Goal: Find specific fact: Find specific fact

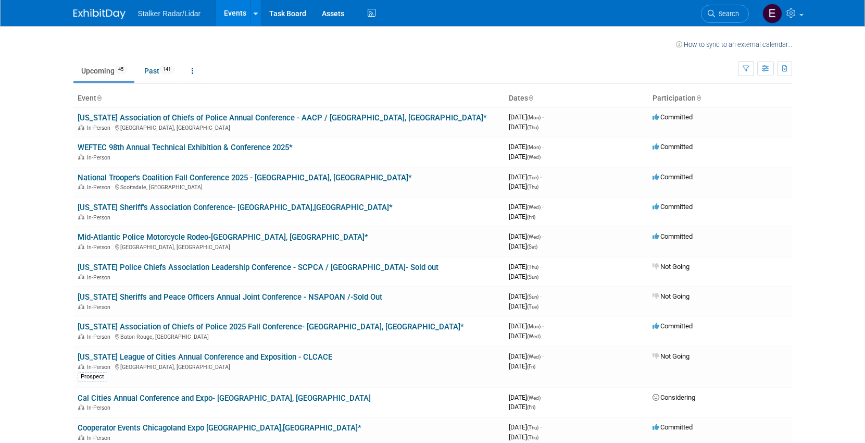
click at [735, 14] on span "Search" at bounding box center [727, 14] width 24 height 8
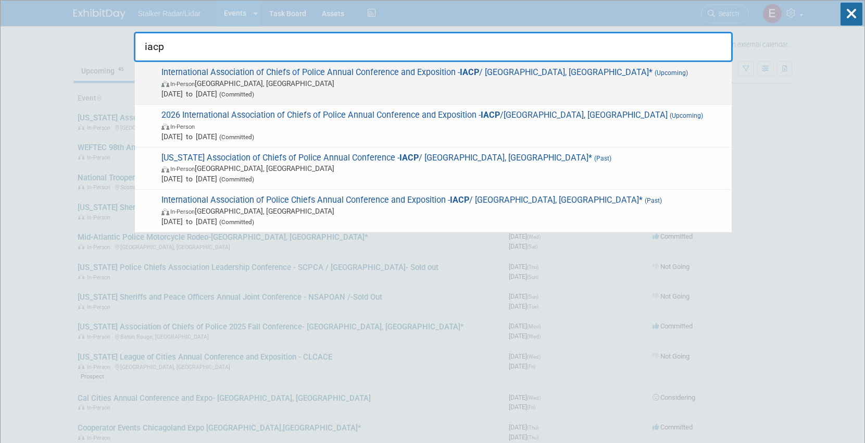
type input "iacp"
click at [431, 74] on span "International Association of Chiefs of Police Annual Conference and Exposition …" at bounding box center [442, 83] width 568 height 32
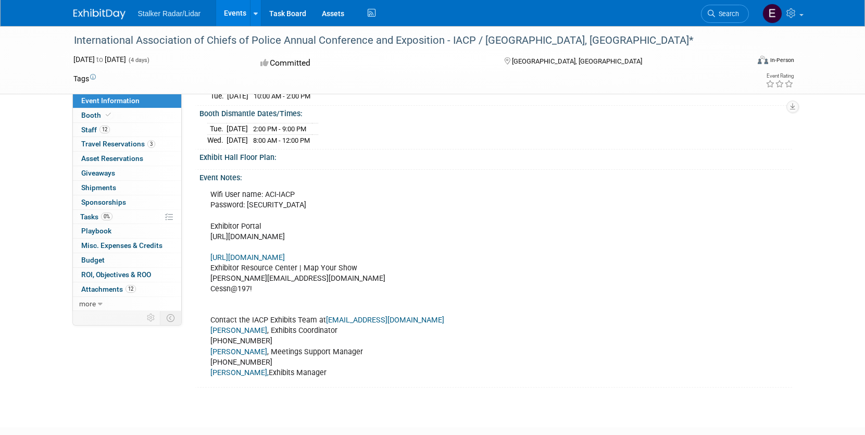
scroll to position [312, 0]
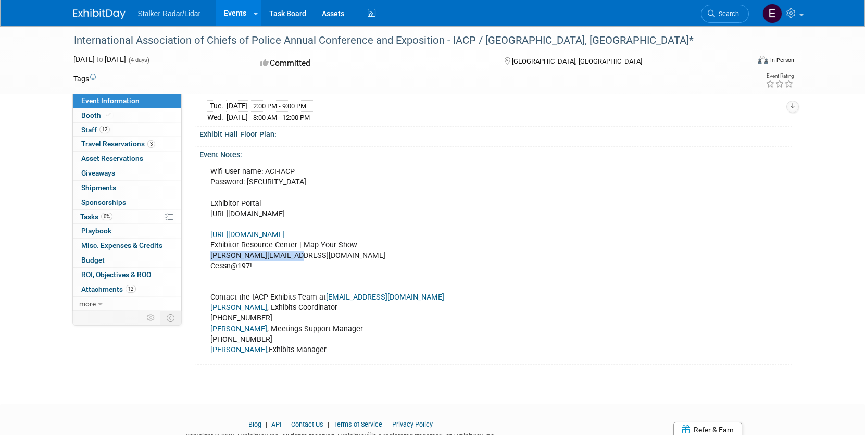
drag, startPoint x: 300, startPoint y: 261, endPoint x: 206, endPoint y: 262, distance: 93.7
click at [206, 262] on div "Wifi User name: ACI-IACP Password: Stalker855 Exhibitor Portal https://www.free…" at bounding box center [439, 260] width 473 height 198
copy div "tommy@stalkerradar.com"
click at [257, 277] on div "Wifi User name: ACI-IACP Password: Stalker855 Exhibitor Portal https://www.free…" at bounding box center [439, 260] width 473 height 198
drag, startPoint x: 257, startPoint y: 273, endPoint x: 205, endPoint y: 276, distance: 52.6
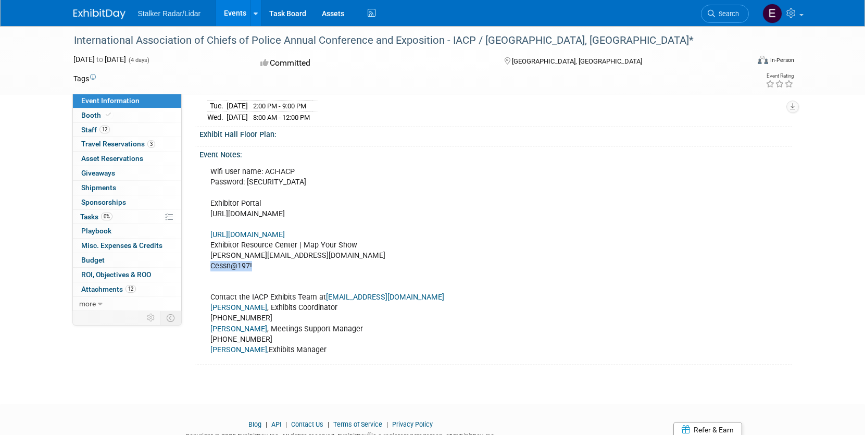
click at [205, 276] on div "Wifi User name: ACI-IACP Password: Stalker855 Exhibitor Portal https://www.free…" at bounding box center [439, 260] width 473 height 198
copy div "Cessn@197!"
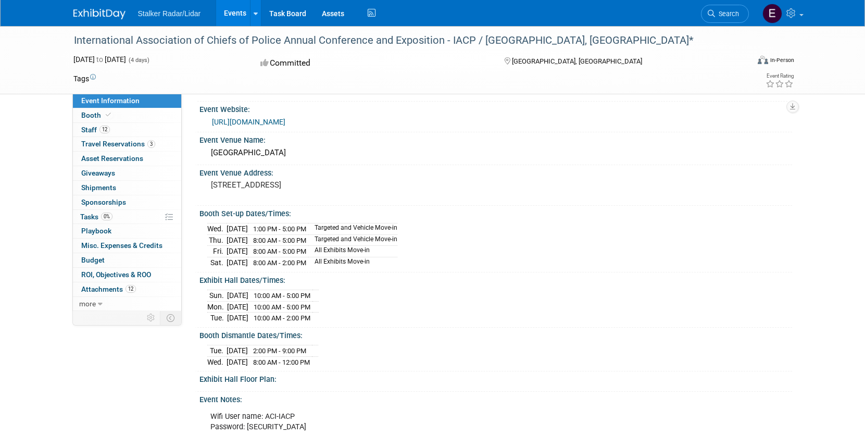
scroll to position [260, 0]
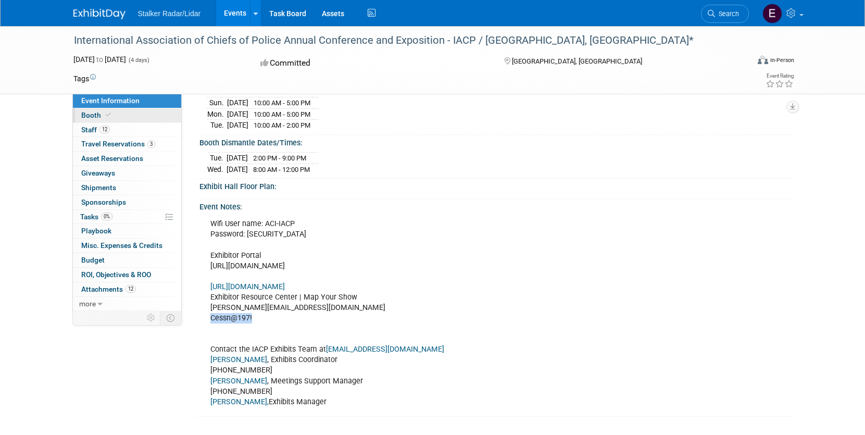
click at [88, 115] on span "Booth" at bounding box center [97, 115] width 32 height 8
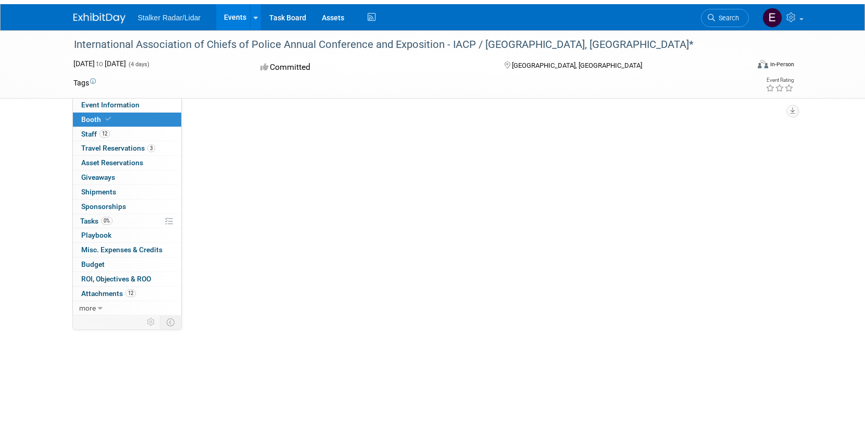
scroll to position [0, 0]
